Goal: Information Seeking & Learning: Learn about a topic

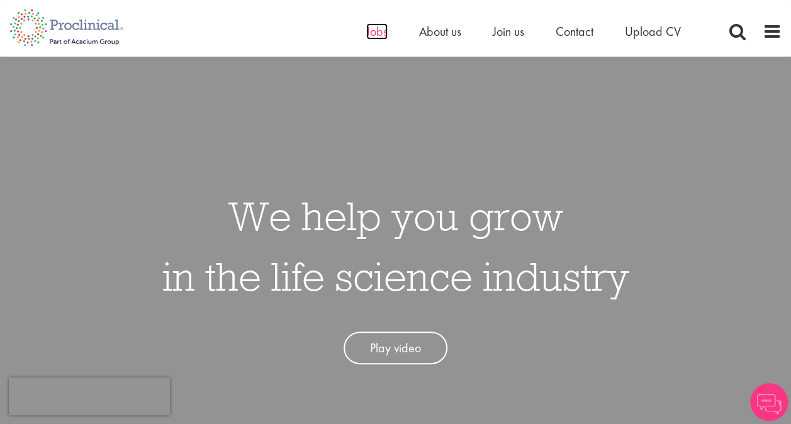
click at [374, 34] on span "Jobs" at bounding box center [376, 31] width 21 height 16
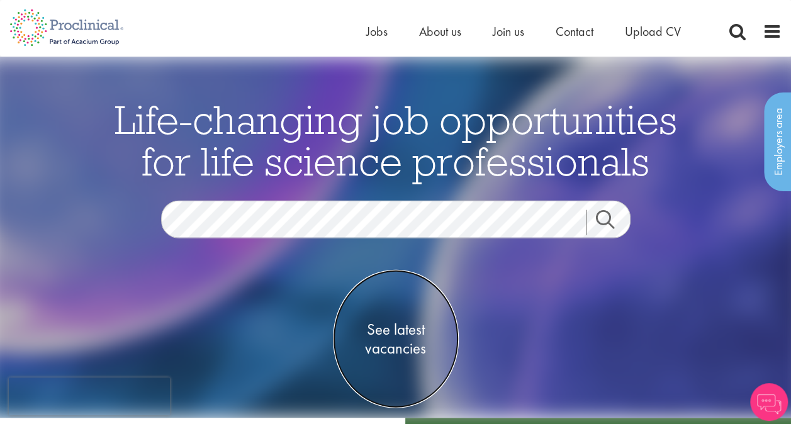
click at [393, 326] on span "See latest vacancies" at bounding box center [396, 339] width 126 height 38
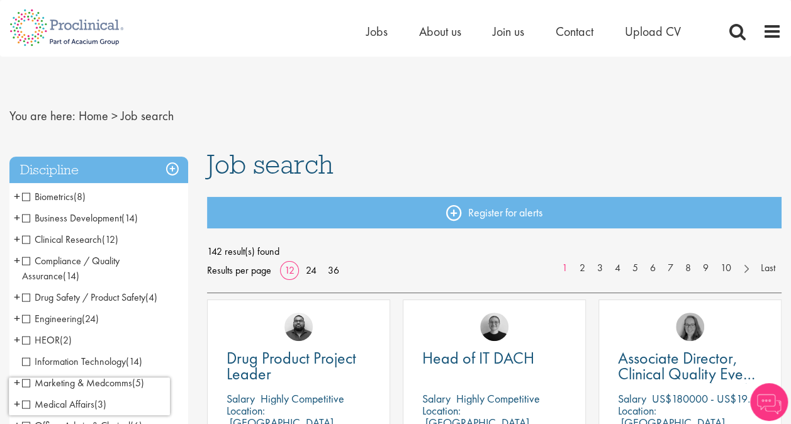
click at [31, 194] on span "Biometrics" at bounding box center [48, 196] width 52 height 13
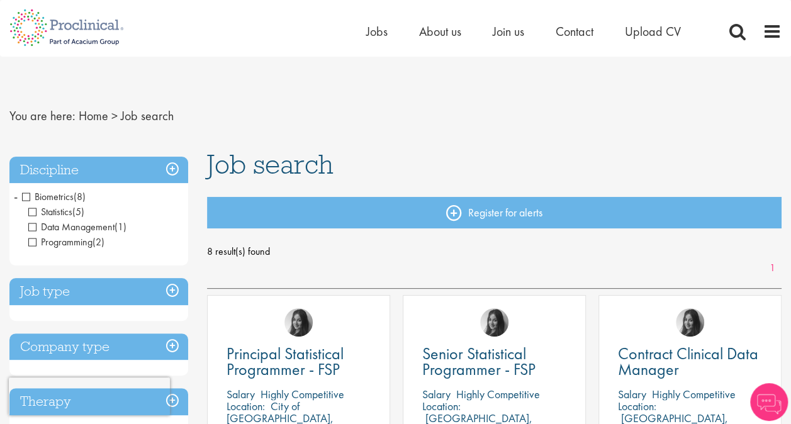
click at [35, 213] on span "Statistics" at bounding box center [50, 211] width 44 height 13
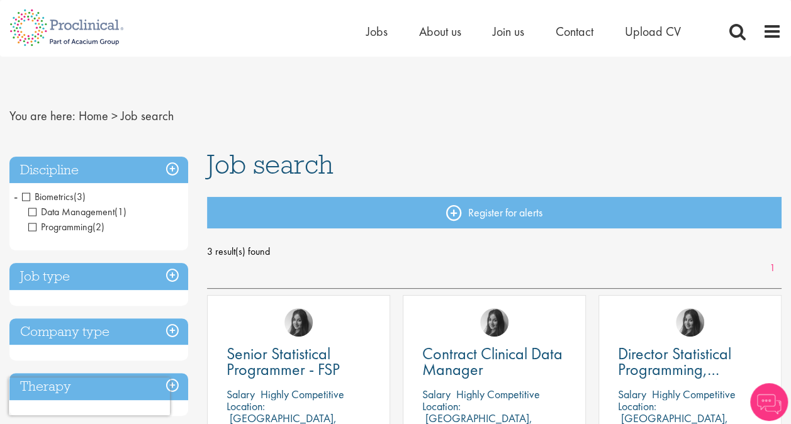
click at [33, 225] on span "Programming" at bounding box center [60, 226] width 64 height 13
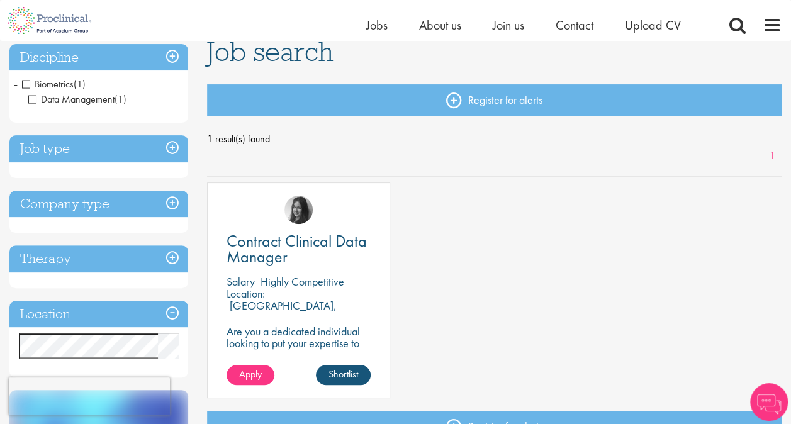
scroll to position [126, 0]
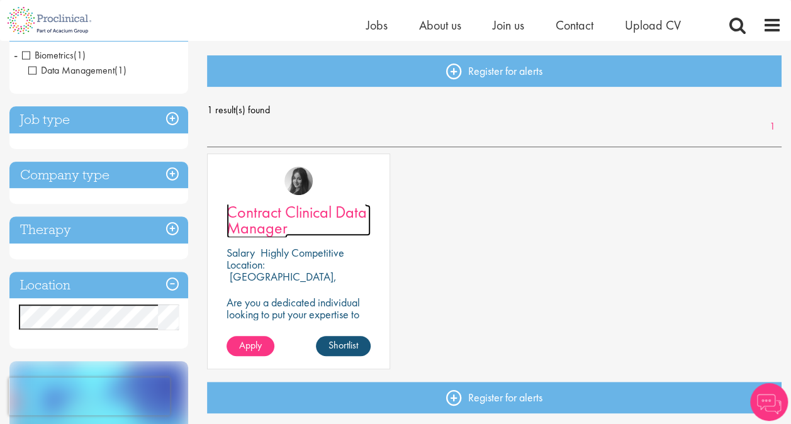
click at [288, 215] on span "Contract Clinical Data Manager" at bounding box center [297, 219] width 140 height 37
